Goal: Information Seeking & Learning: Learn about a topic

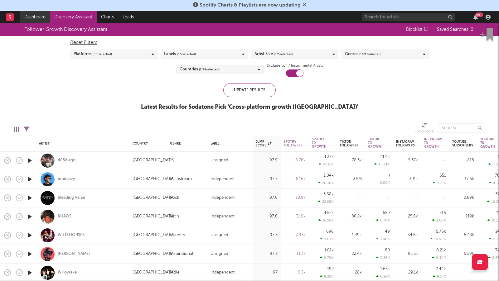
click at [29, 17] on link "Dashboard" at bounding box center [35, 17] width 30 height 12
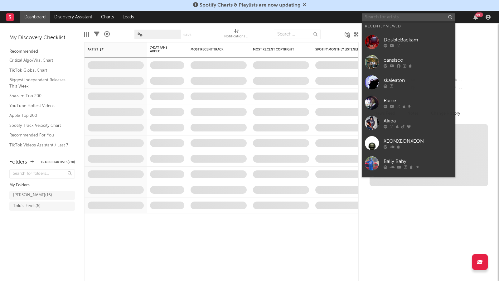
click at [382, 17] on input "text" at bounding box center [409, 17] width 94 height 8
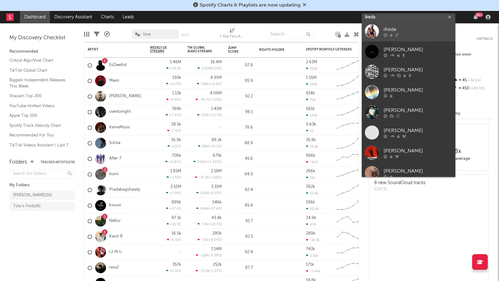
type input "ikeda"
click at [416, 34] on div at bounding box center [418, 35] width 69 height 4
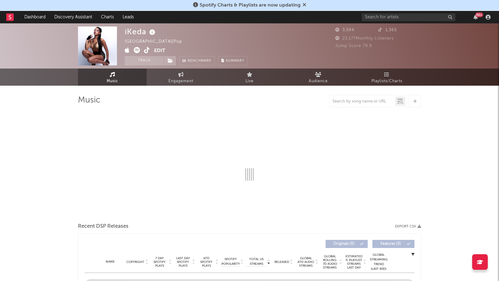
select select "6m"
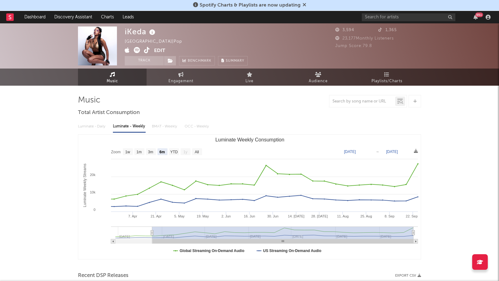
click at [147, 50] on icon at bounding box center [147, 50] width 6 height 6
